Goal: Information Seeking & Learning: Learn about a topic

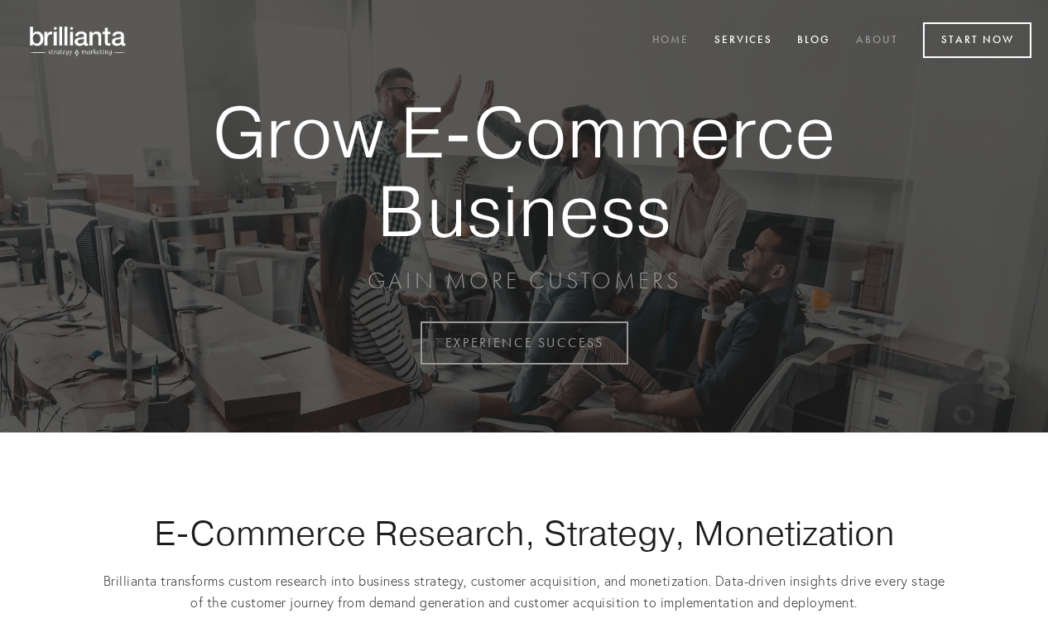
click at [862, 36] on link "About" at bounding box center [877, 40] width 64 height 27
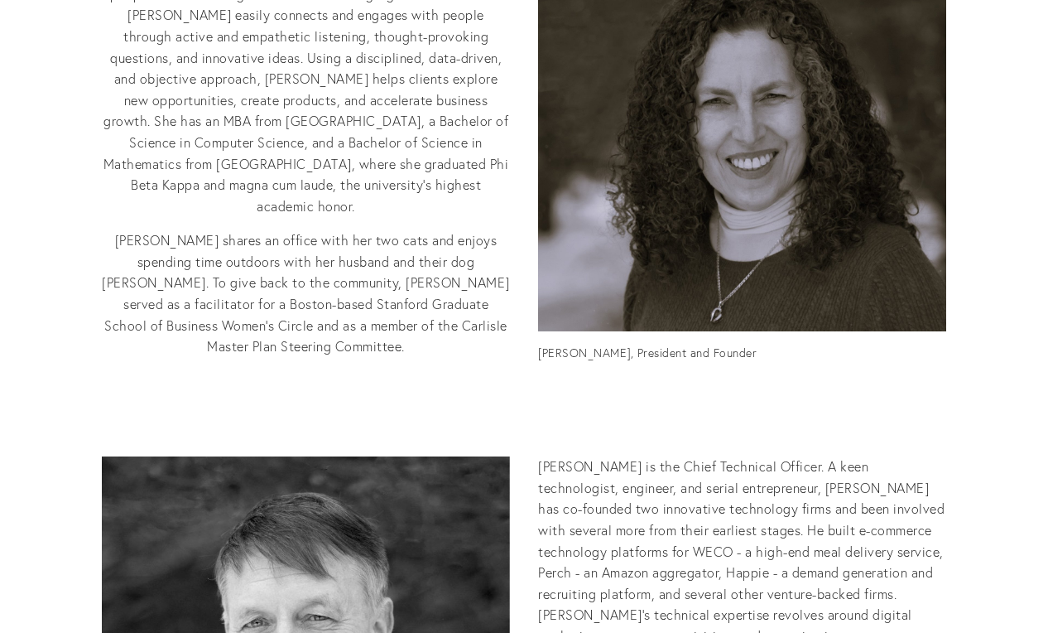
scroll to position [707, 0]
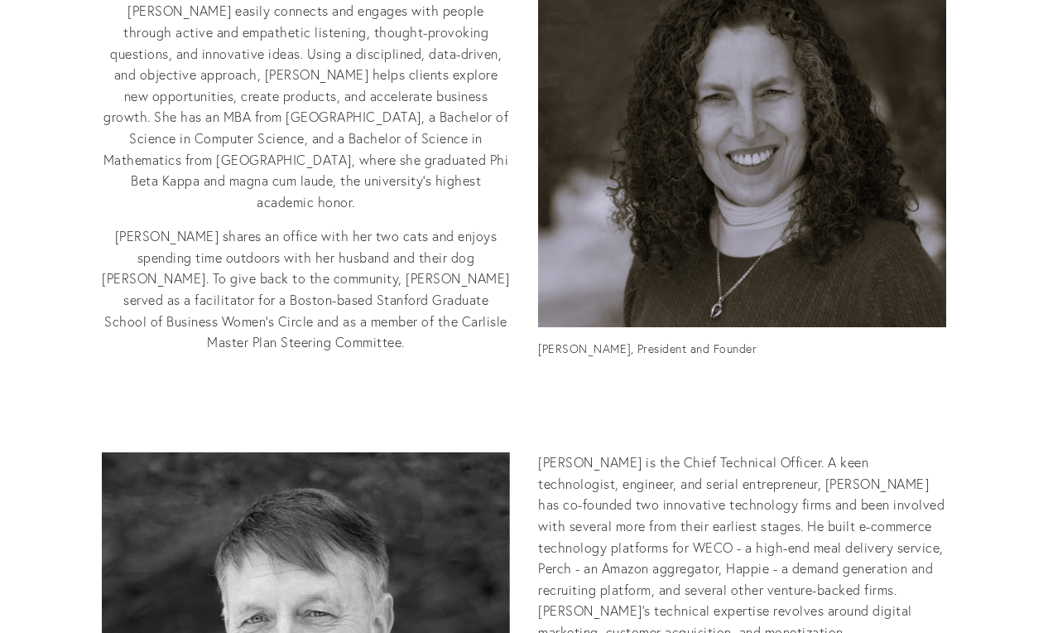
click at [407, 137] on p "[PERSON_NAME] founded Brillianta in [DATE] to integrate software, research, and…" at bounding box center [524, 64] width 844 height 296
click at [312, 137] on p "[PERSON_NAME] founded Brillianta in [DATE] to integrate software, research, and…" at bounding box center [524, 64] width 844 height 296
click at [320, 134] on p "[PERSON_NAME] founded Brillianta in [DATE] to integrate software, research, and…" at bounding box center [524, 64] width 844 height 296
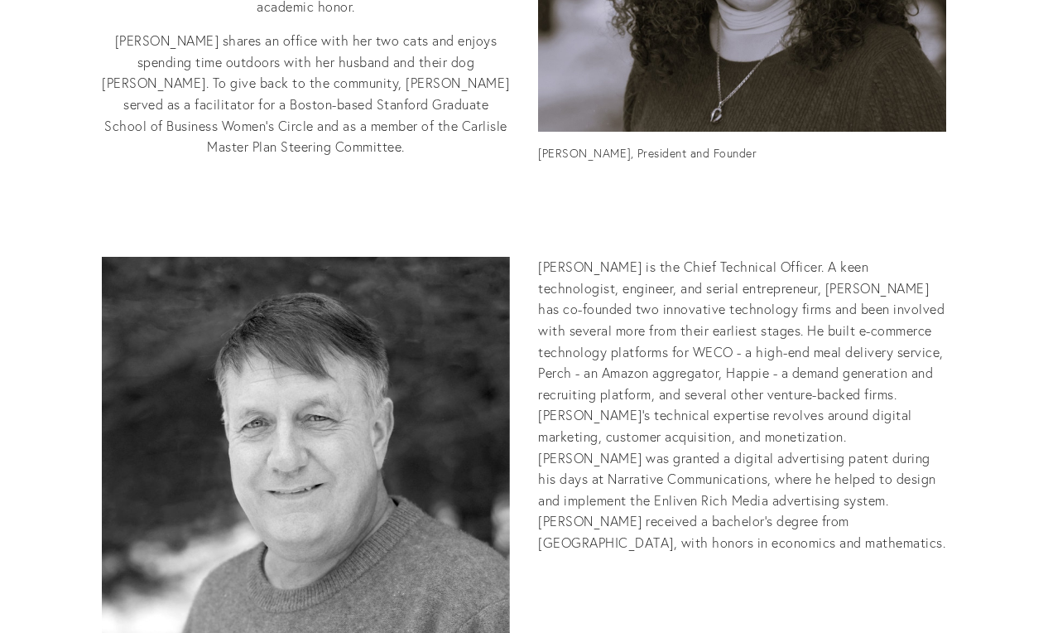
scroll to position [906, 0]
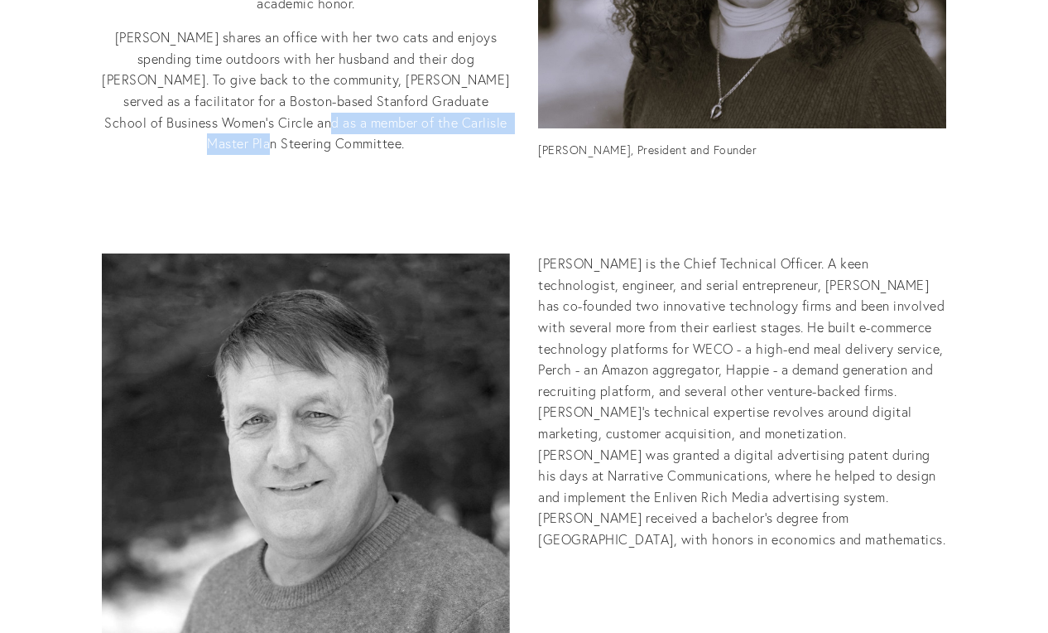
drag, startPoint x: 488, startPoint y: 304, endPoint x: 243, endPoint y: 290, distance: 246.3
click at [243, 155] on p "[PERSON_NAME] shares an office with her two cats and enjoys spending time outdo…" at bounding box center [524, 91] width 844 height 128
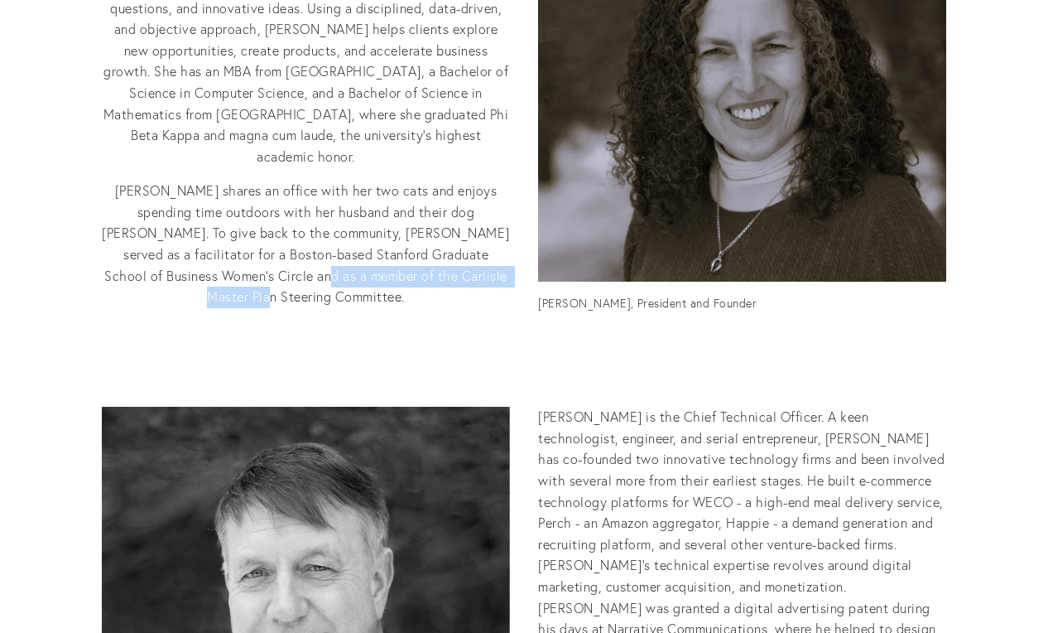
scroll to position [753, 0]
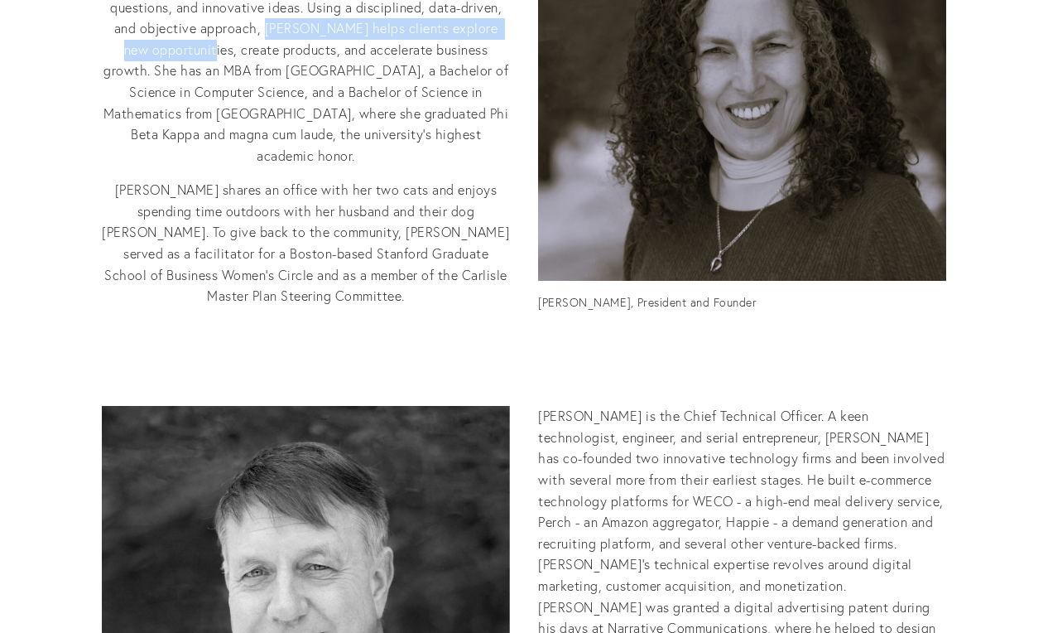
drag, startPoint x: 108, startPoint y: 238, endPoint x: 411, endPoint y: 234, distance: 303.9
click at [411, 166] on p "[PERSON_NAME] founded Brillianta in [DATE] to integrate software, research, and…" at bounding box center [524, 18] width 844 height 296
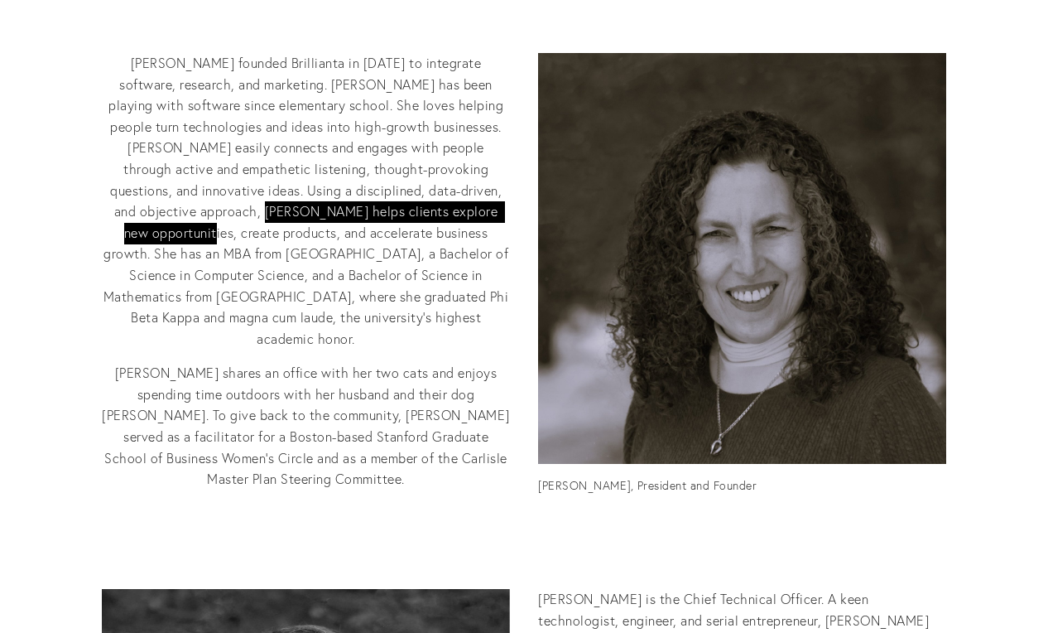
scroll to position [570, 0]
